Goal: Task Accomplishment & Management: Use online tool/utility

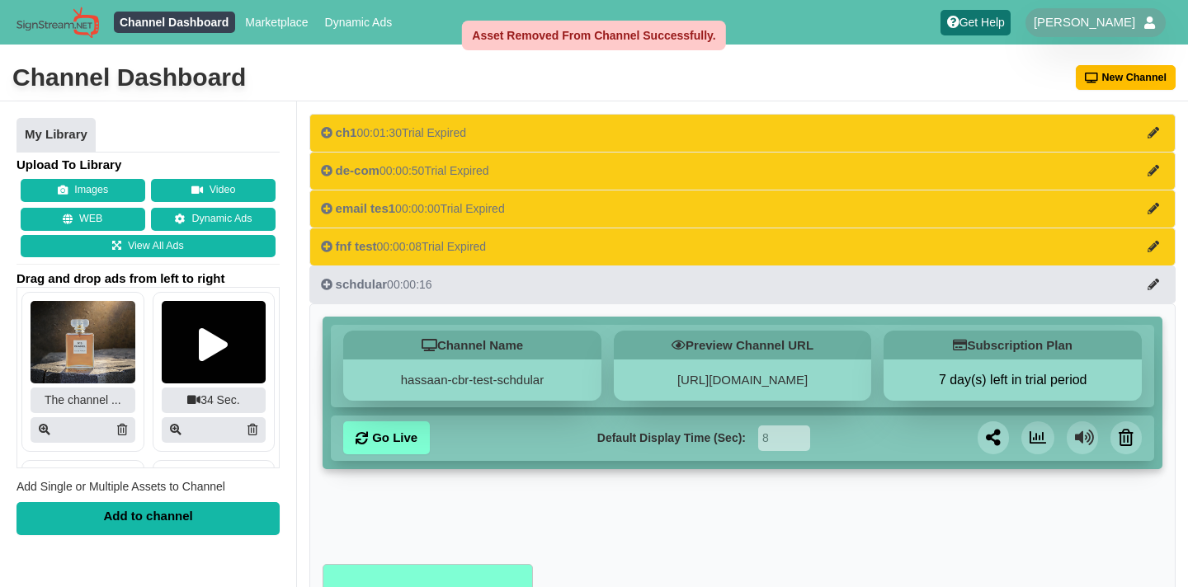
scroll to position [208, 0]
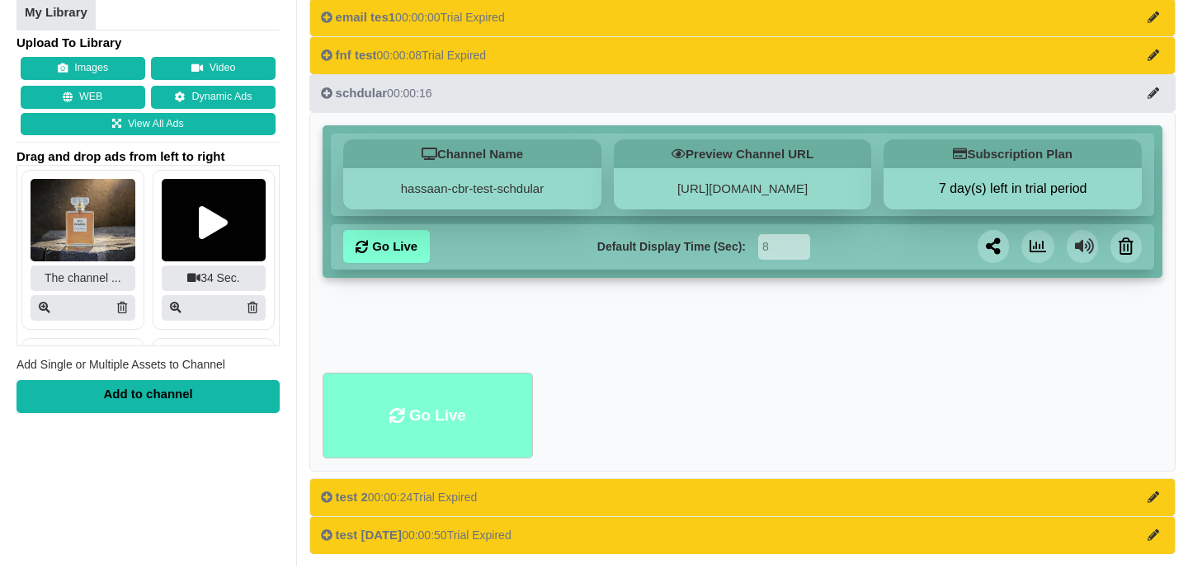
click at [459, 441] on li "Go Live" at bounding box center [428, 416] width 210 height 87
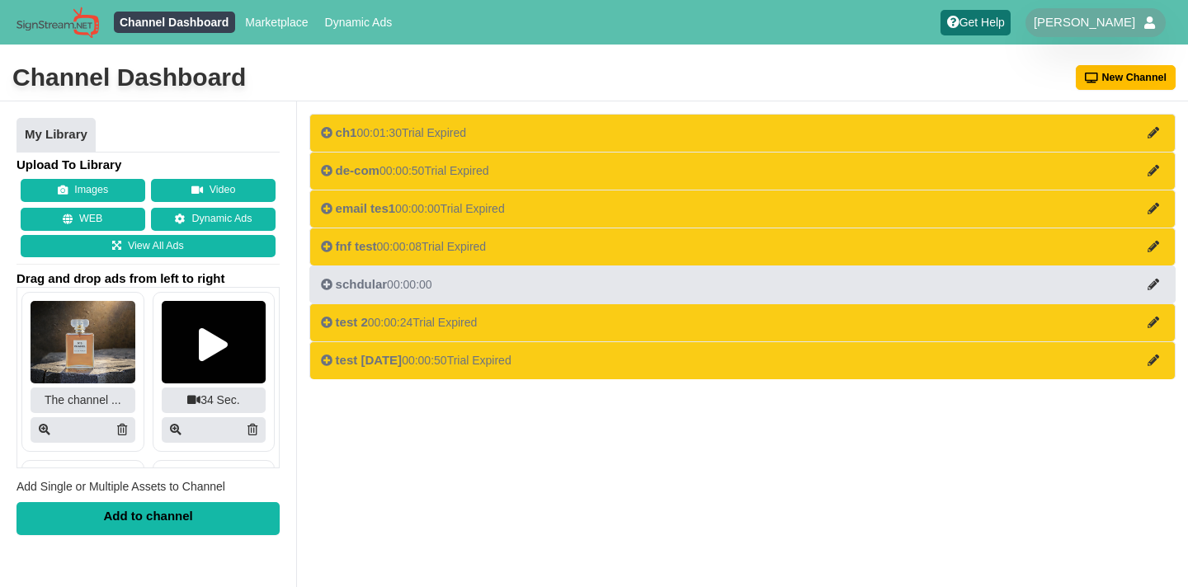
click at [691, 294] on button "schdular 00:00:00" at bounding box center [742, 285] width 866 height 38
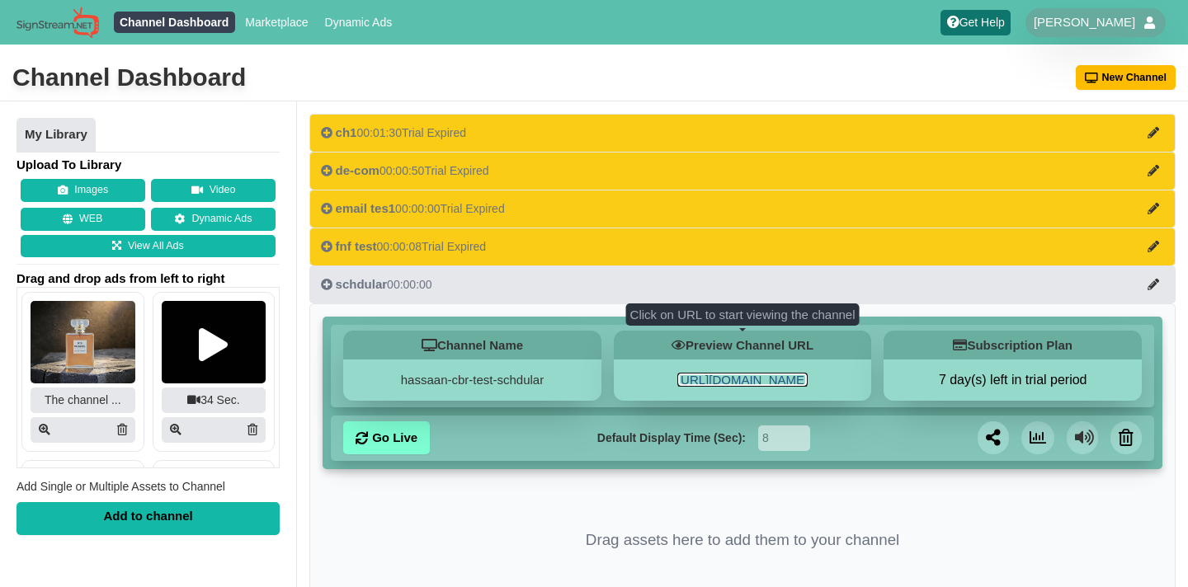
click at [699, 387] on link "[URL][DOMAIN_NAME]" at bounding box center [742, 380] width 130 height 14
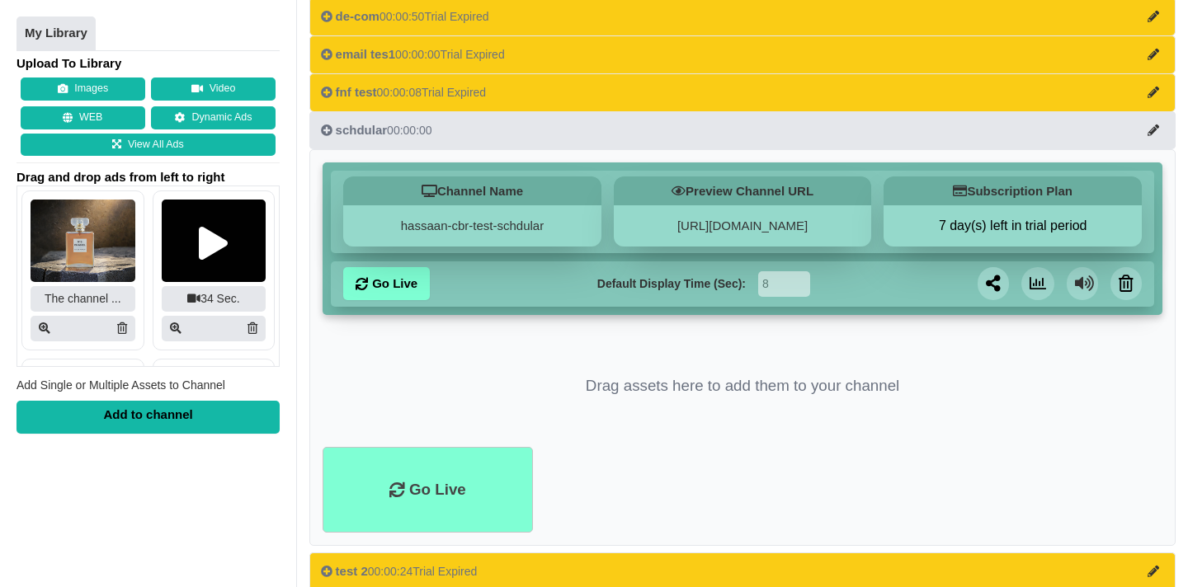
scroll to position [245, 0]
